Goal: Communication & Community: Answer question/provide support

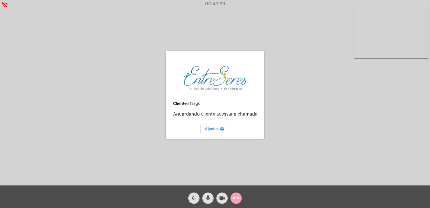
click at [236, 198] on mat-icon "call_end" at bounding box center [236, 198] width 7 height 7
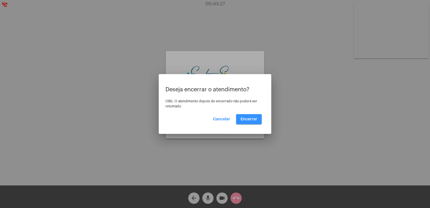
click at [243, 117] on span "Encerrar" at bounding box center [249, 119] width 17 height 4
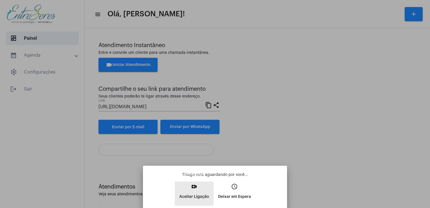
click at [196, 192] on p "Aceitar Ligação" at bounding box center [194, 196] width 30 height 10
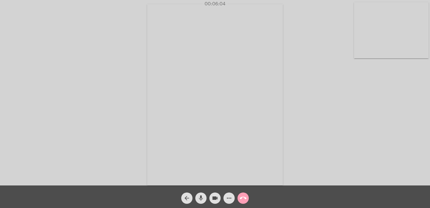
click at [240, 198] on mat-icon "call_end" at bounding box center [243, 198] width 7 height 7
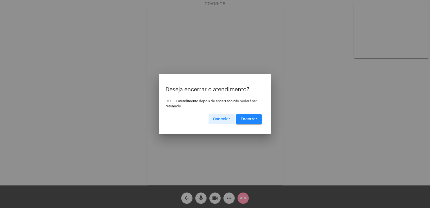
click at [245, 117] on span "Encerrar" at bounding box center [249, 119] width 17 height 4
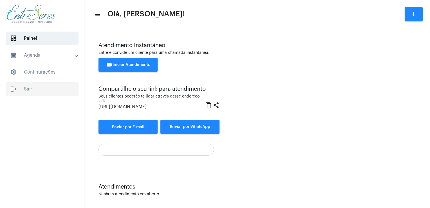
click at [27, 89] on span "logout Sair" at bounding box center [42, 89] width 73 height 14
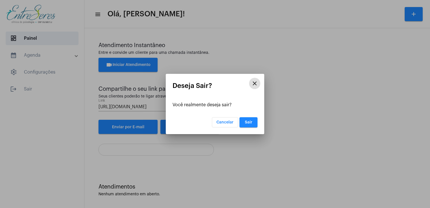
click at [251, 122] on span "Sair" at bounding box center [249, 122] width 8 height 4
